Goal: Task Accomplishment & Management: Manage account settings

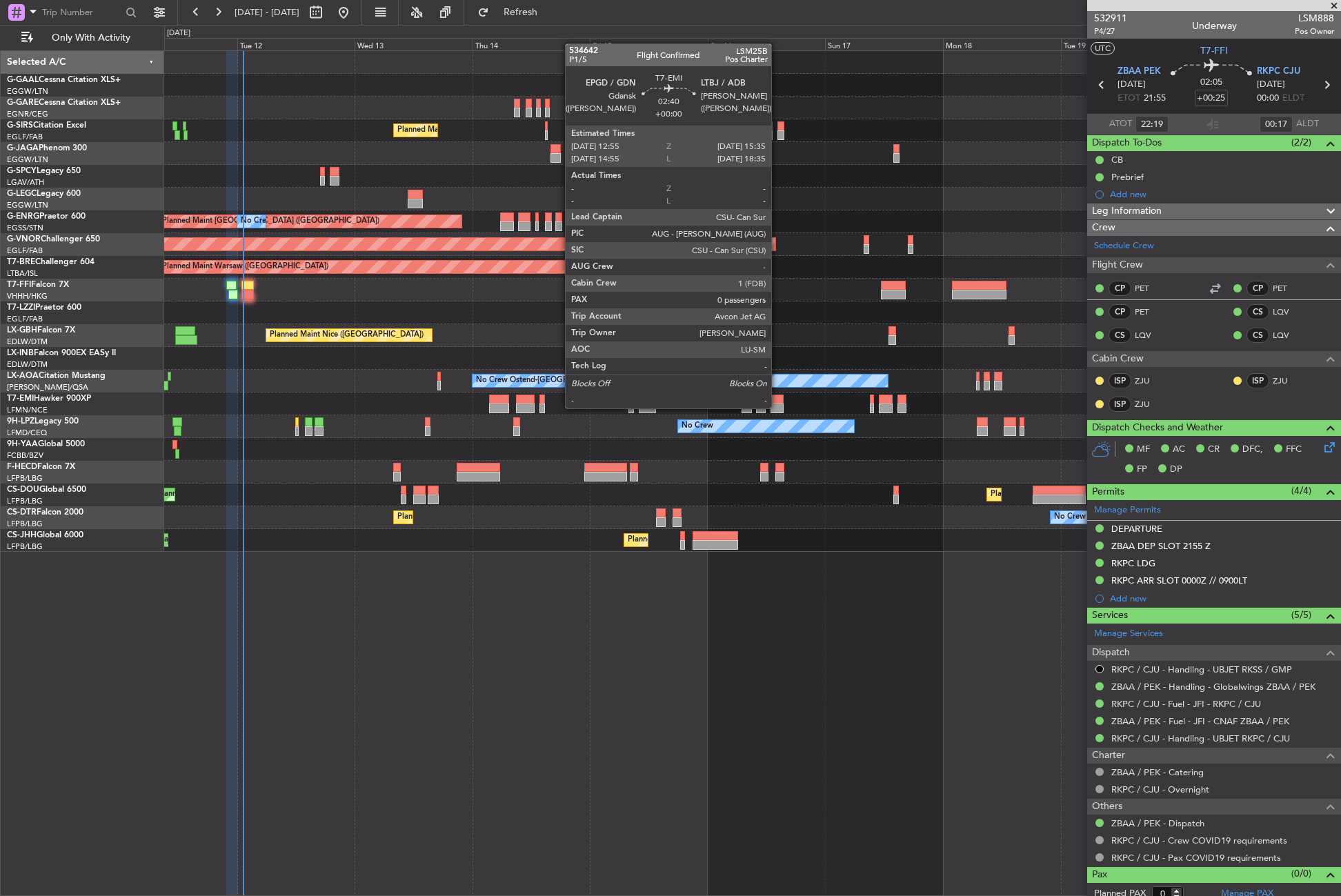
click at [777, 407] on div at bounding box center [777, 409] width 13 height 10
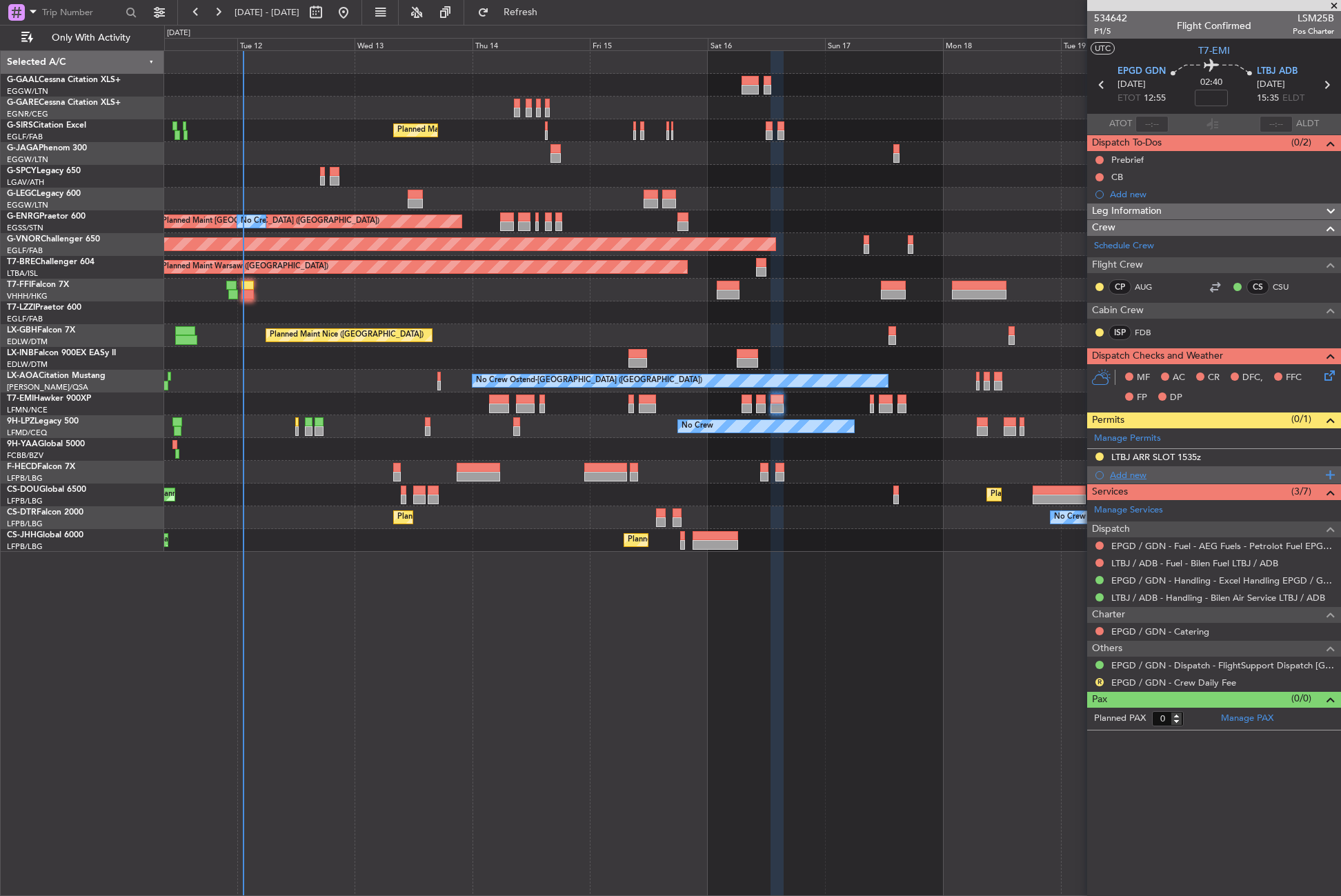
click at [1123, 473] on div "Add new" at bounding box center [1216, 475] width 212 height 11
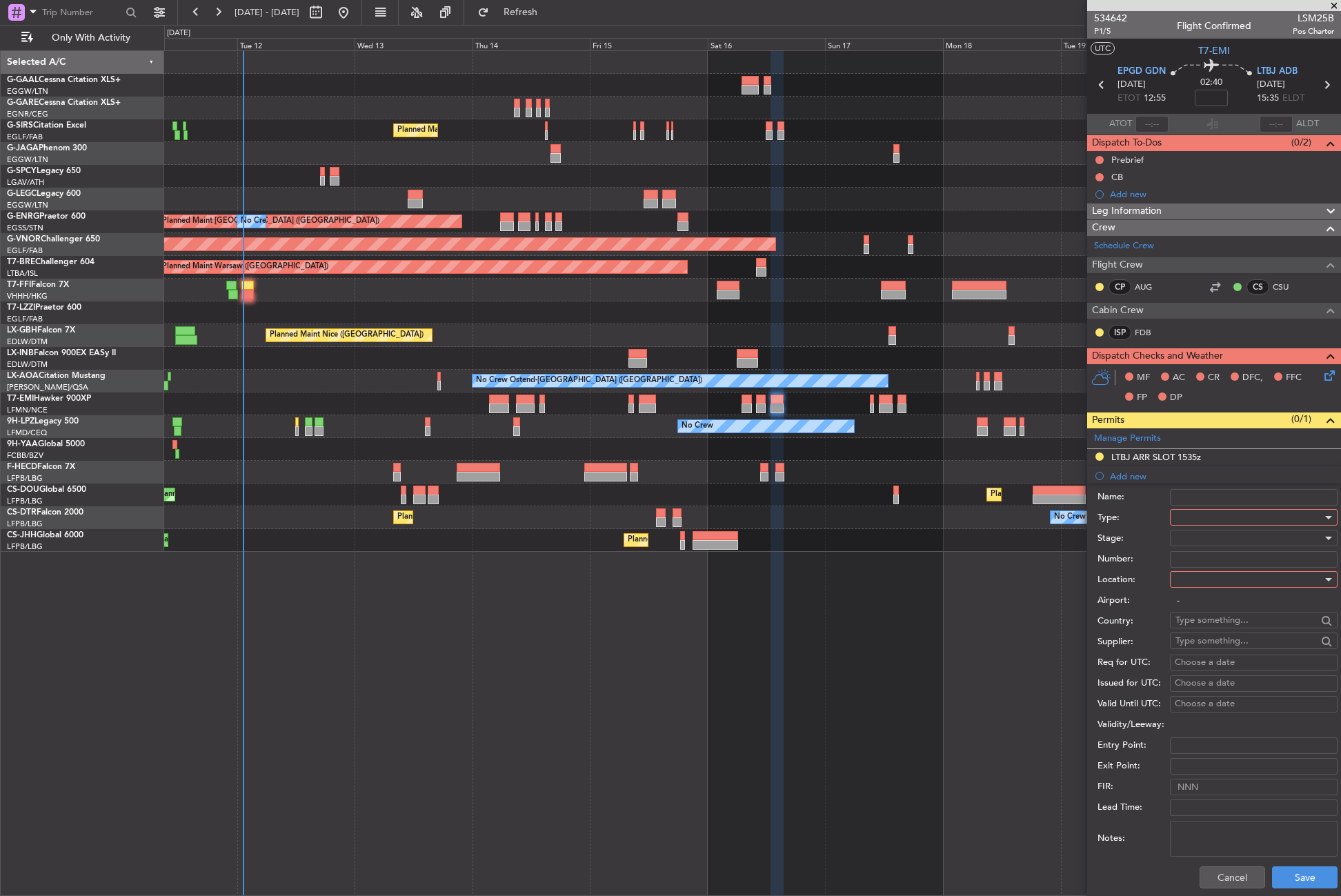
click at [1183, 517] on div at bounding box center [1248, 517] width 147 height 21
click at [1188, 641] on span "Departure" at bounding box center [1248, 645] width 145 height 21
click at [1184, 581] on div at bounding box center [1248, 578] width 147 height 21
click at [1187, 606] on span "Departure" at bounding box center [1248, 607] width 145 height 21
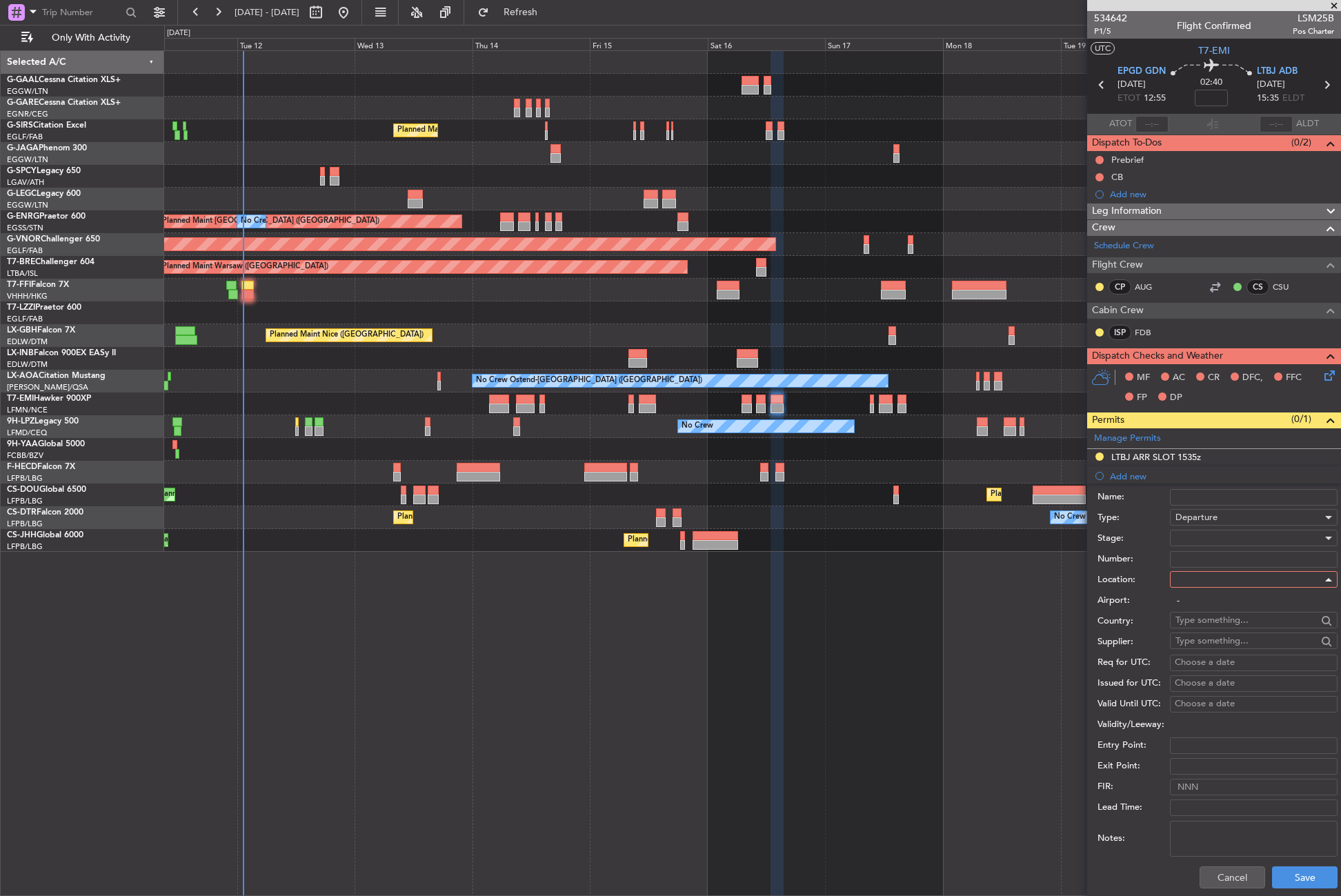
type input "EPGD / GDN"
click at [1171, 537] on div at bounding box center [1254, 538] width 167 height 16
click at [1188, 585] on span "Not Requested" at bounding box center [1248, 587] width 145 height 21
click at [1186, 539] on span "Not Requested" at bounding box center [1206, 537] width 62 height 12
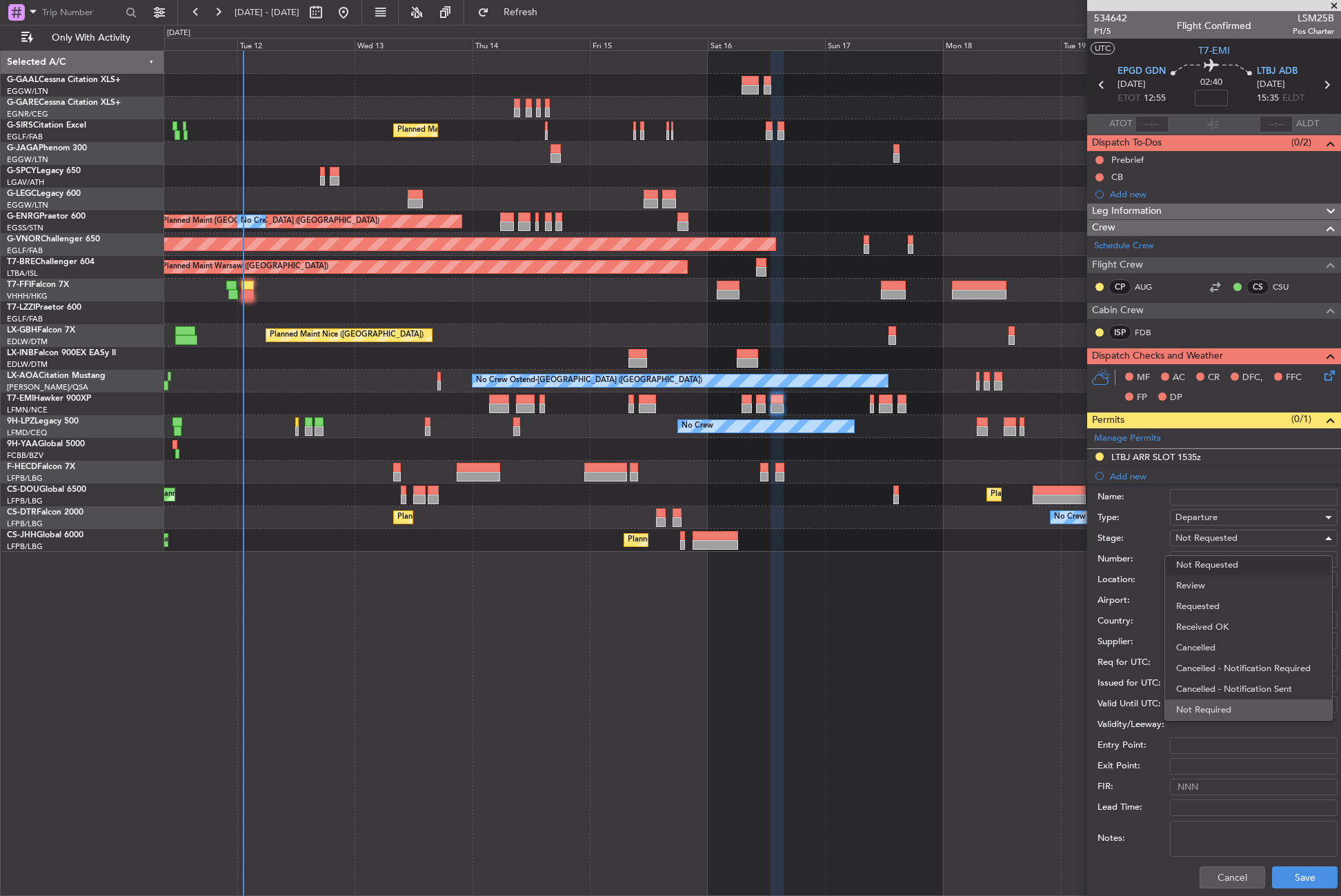
click at [1213, 711] on span "Not Required" at bounding box center [1248, 709] width 145 height 21
click at [1274, 877] on button "Save" at bounding box center [1305, 877] width 66 height 22
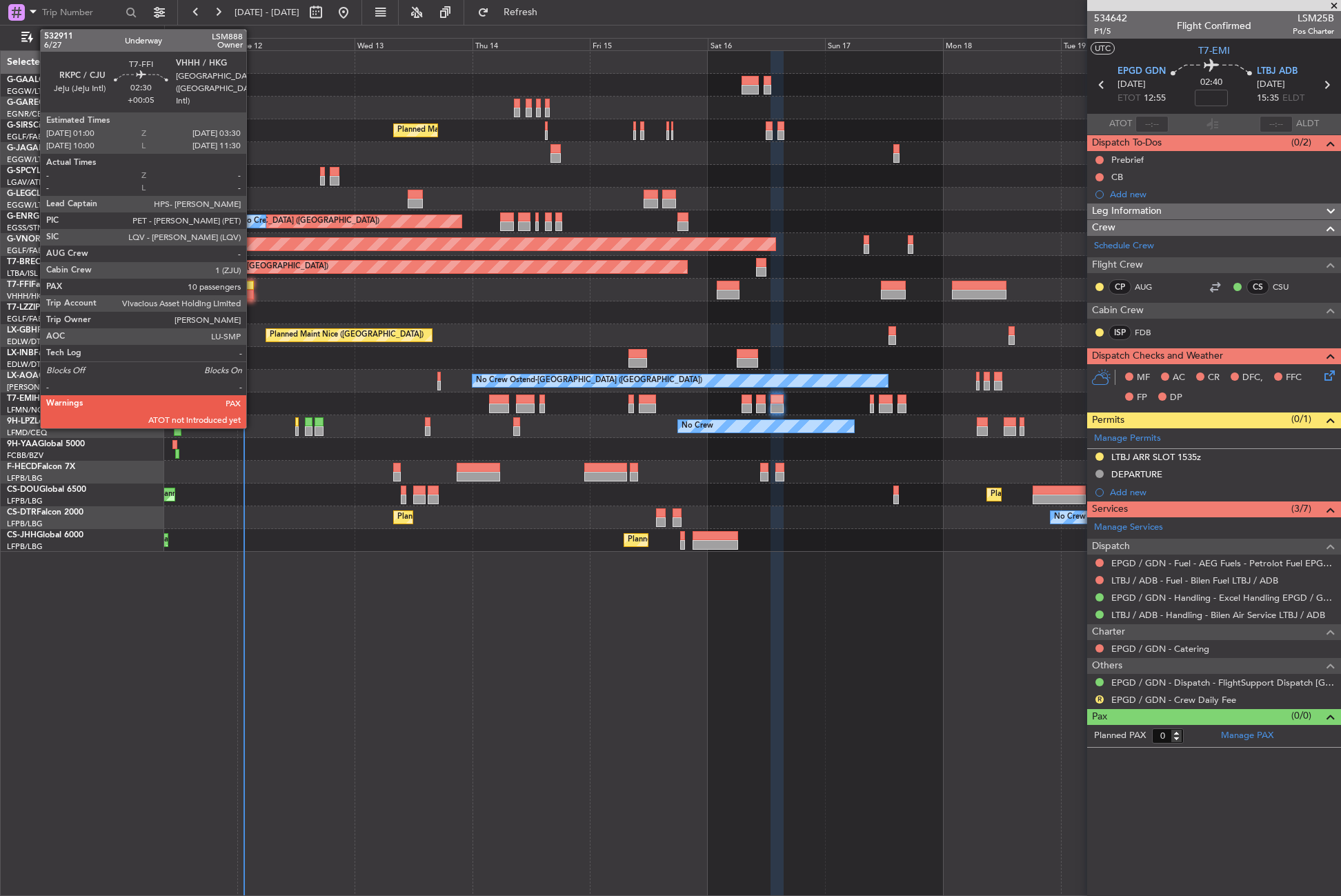
click at [253, 294] on div at bounding box center [247, 295] width 12 height 10
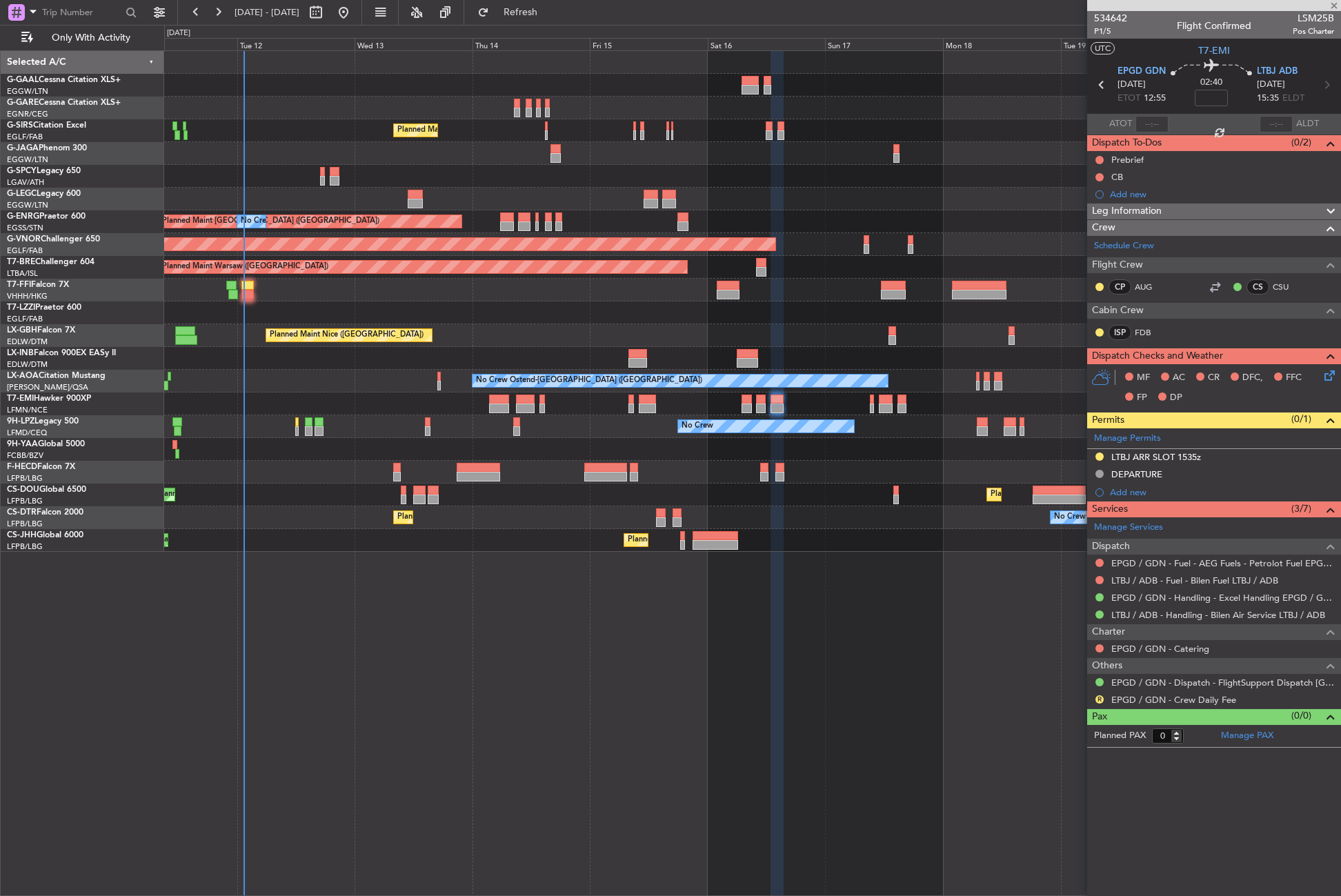
type input "+00:05"
type input "10"
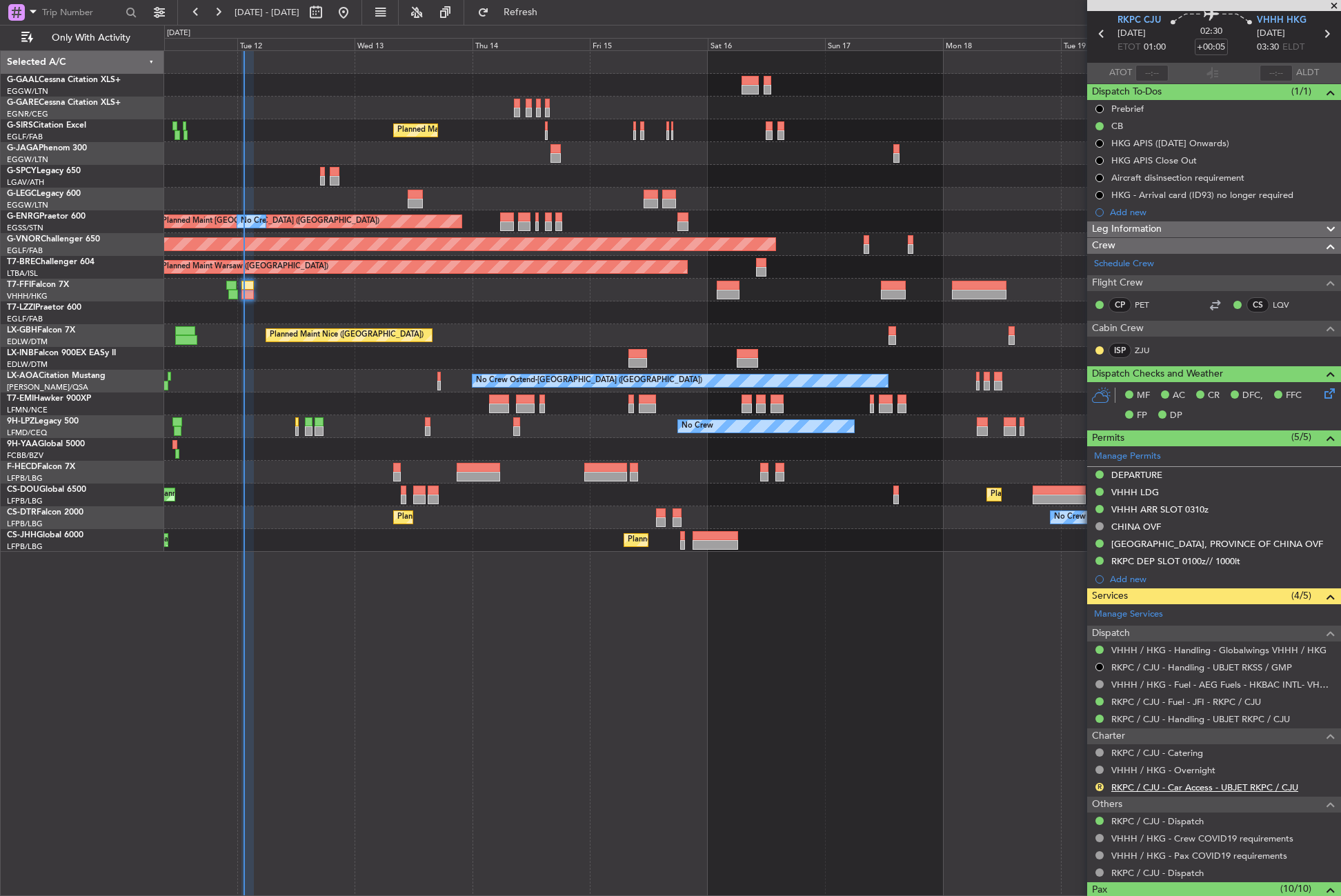
scroll to position [0, 0]
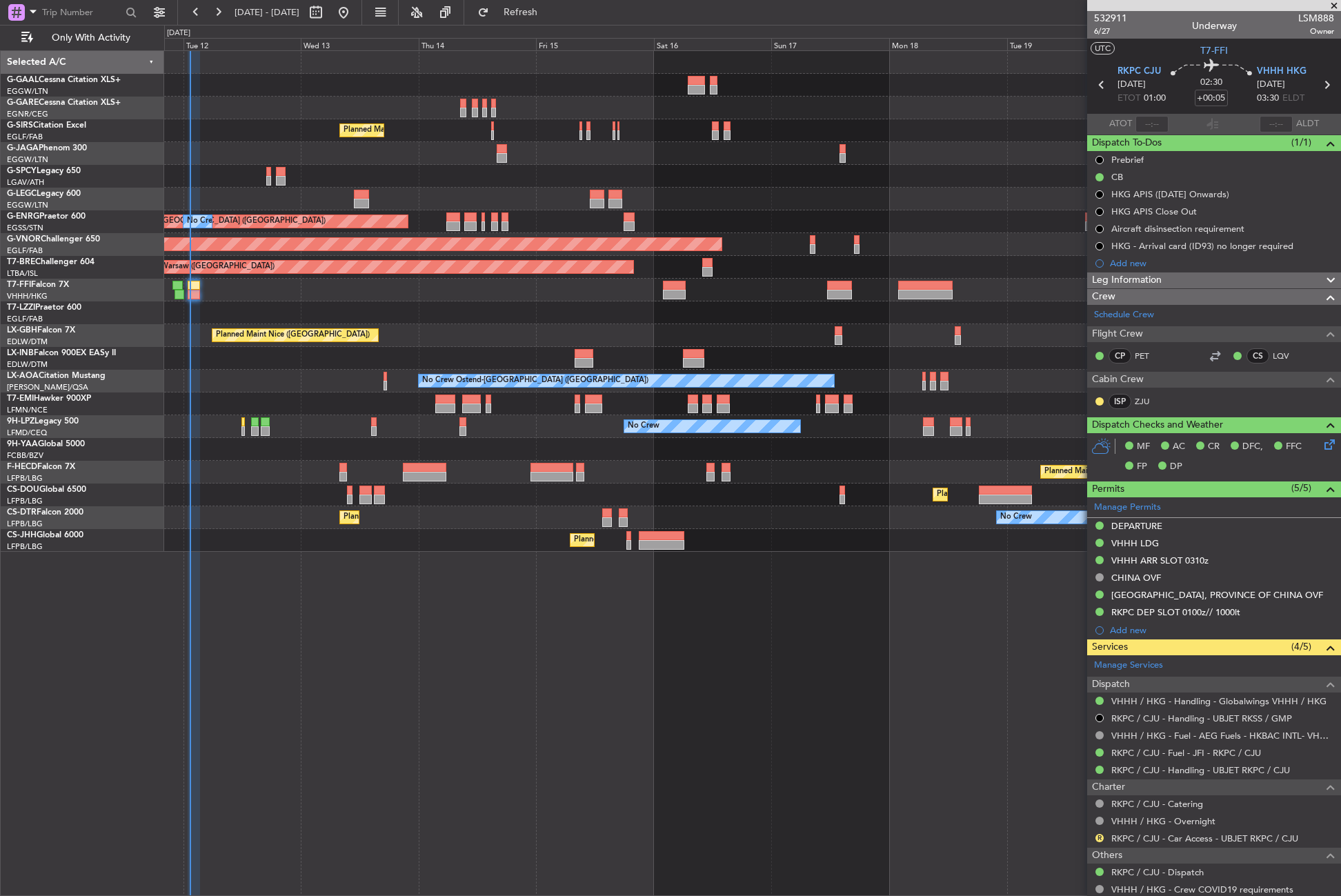
click at [396, 688] on div "Planned Maint [GEOGRAPHIC_DATA] ([GEOGRAPHIC_DATA]) A/C Unavailable [GEOGRAPHIC…" at bounding box center [753, 473] width 1177 height 846
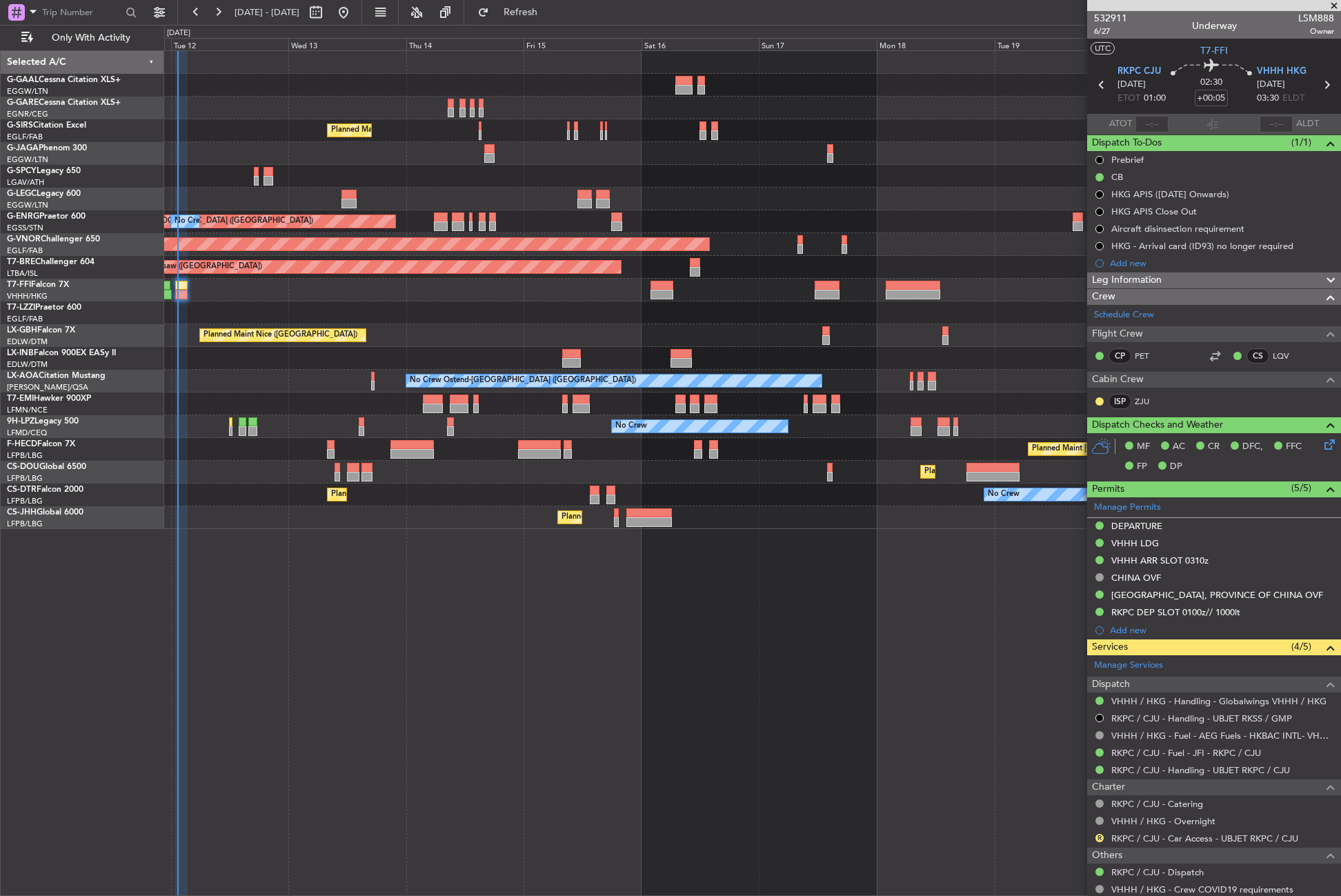
click at [465, 648] on div "Planned Maint [GEOGRAPHIC_DATA] ([GEOGRAPHIC_DATA]) A/C Unavailable [GEOGRAPHIC…" at bounding box center [753, 473] width 1177 height 846
click at [735, 310] on div at bounding box center [752, 313] width 1176 height 23
click at [390, 302] on div at bounding box center [752, 313] width 1176 height 23
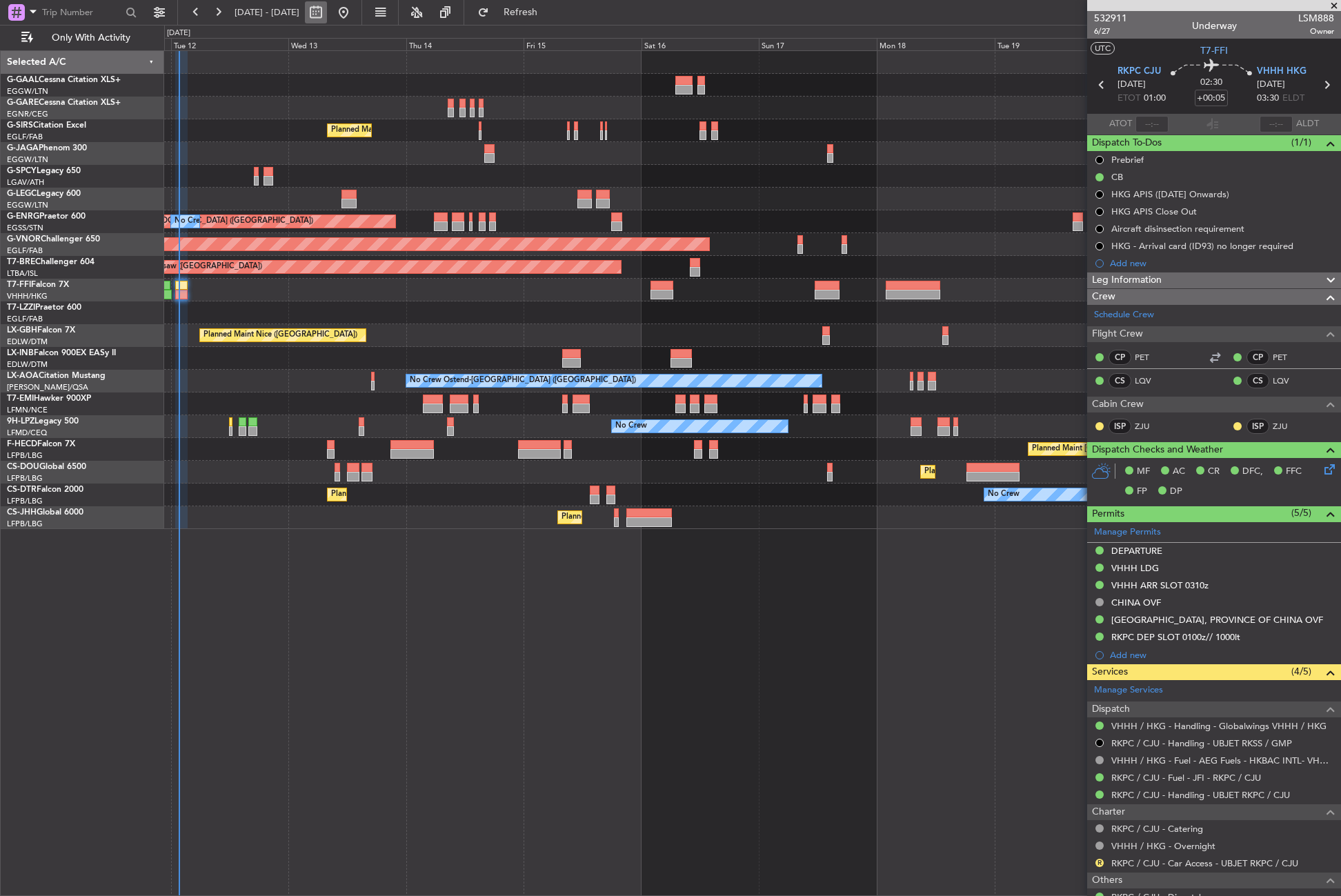
type input "01:39"
